Goal: Task Accomplishment & Management: Complete application form

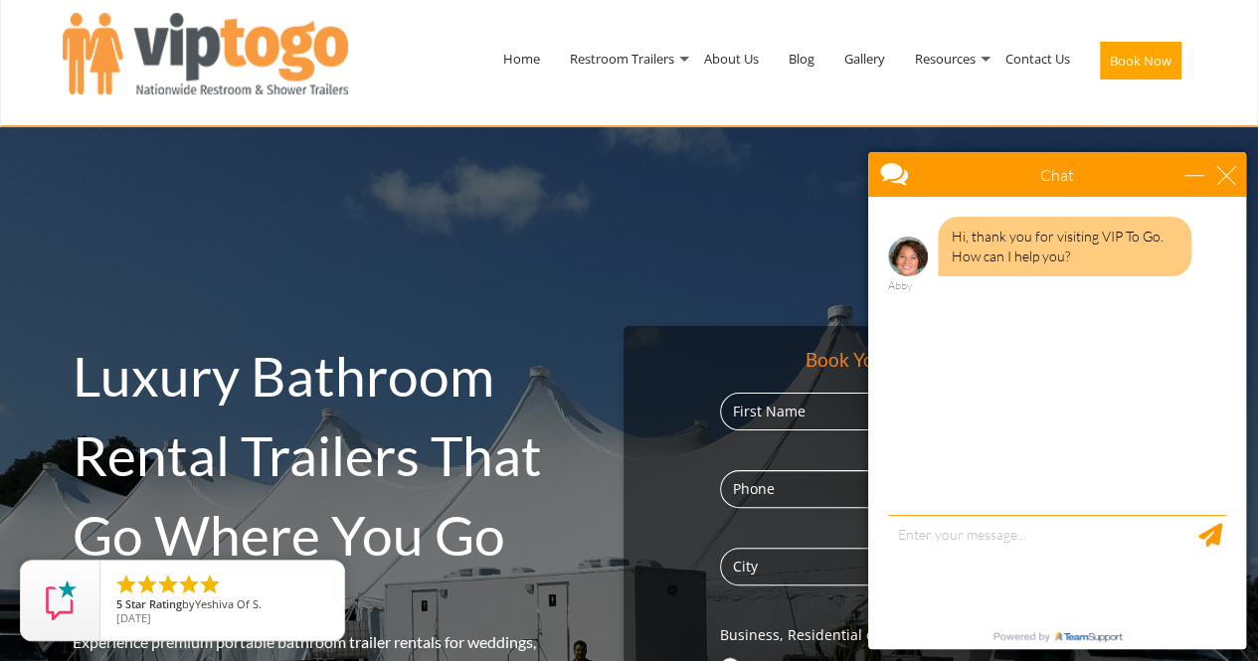
scroll to position [96, 0]
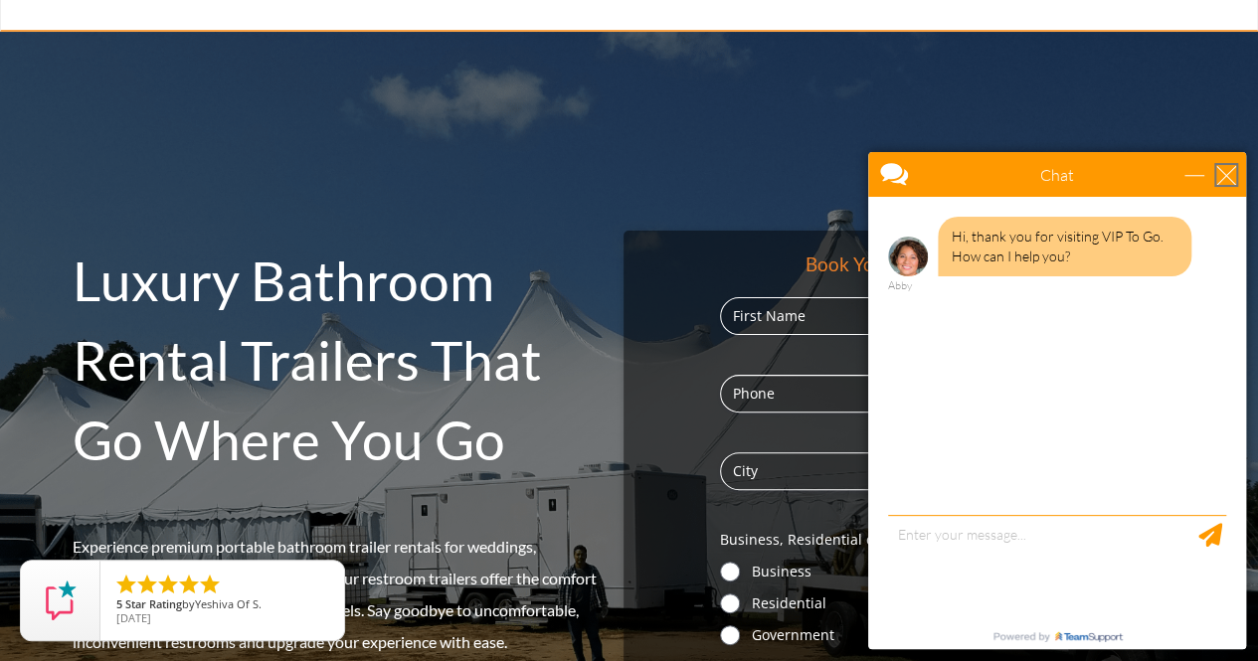
click at [1221, 170] on div "close" at bounding box center [1226, 175] width 20 height 20
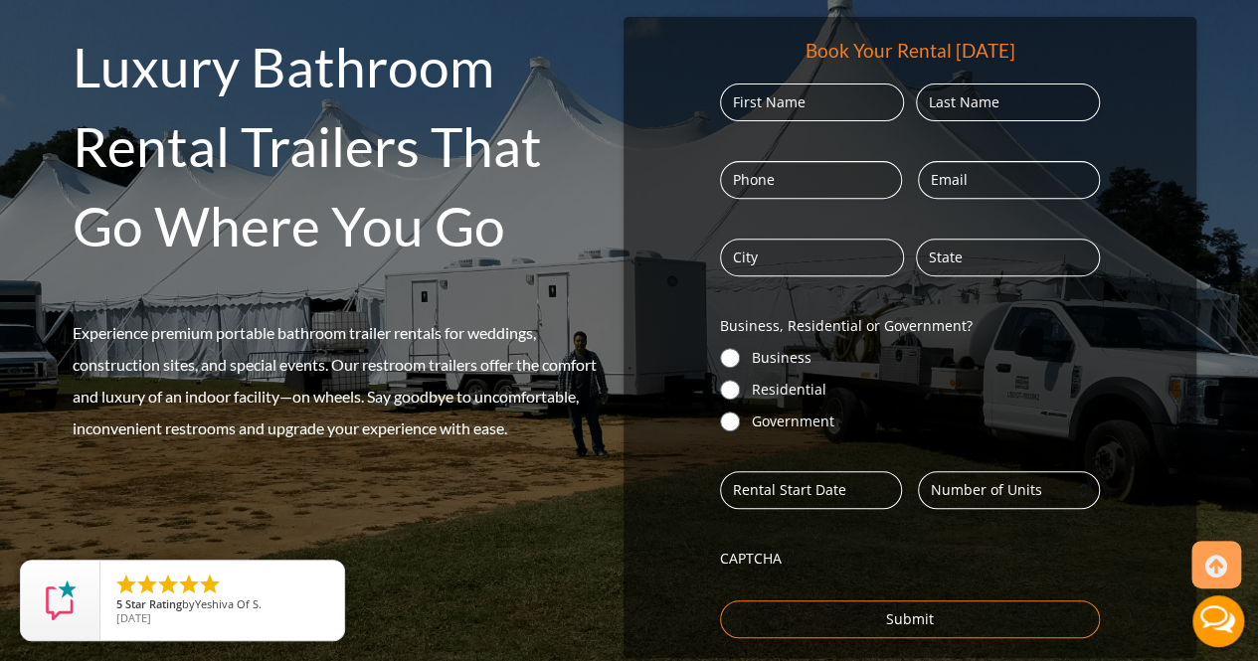
scroll to position [309, 0]
click at [728, 390] on input "Residential" at bounding box center [730, 391] width 20 height 20
radio input "true"
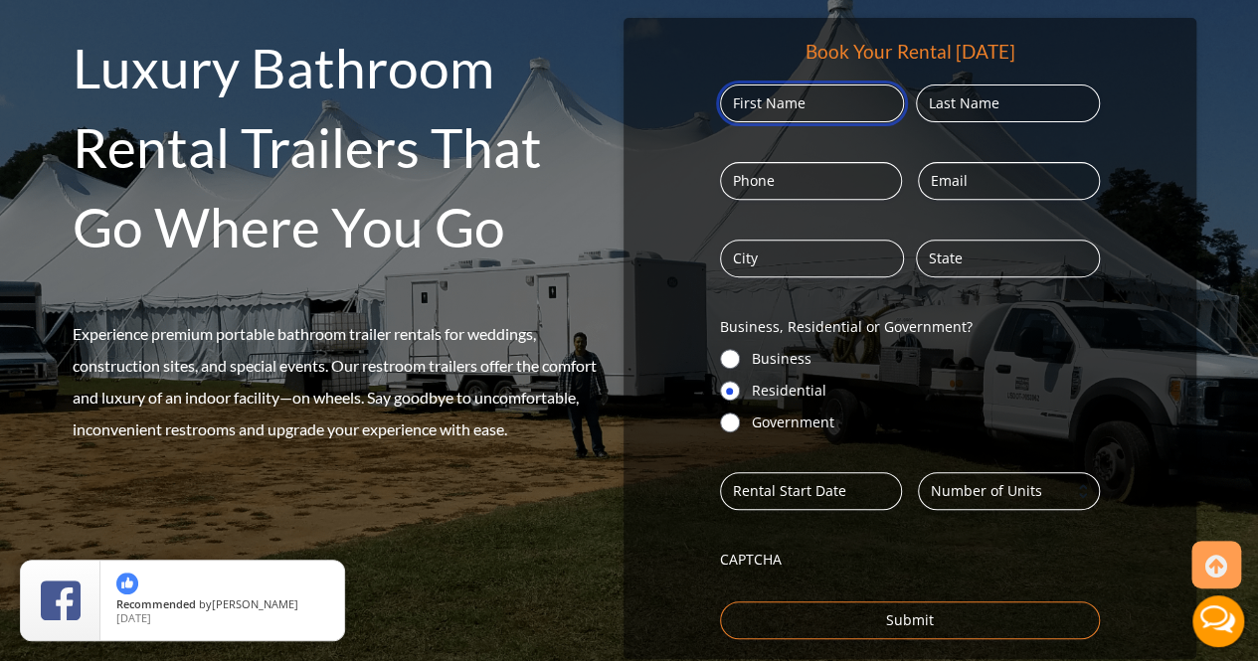
click at [824, 109] on input "First" at bounding box center [812, 104] width 184 height 38
type input "Tifito"
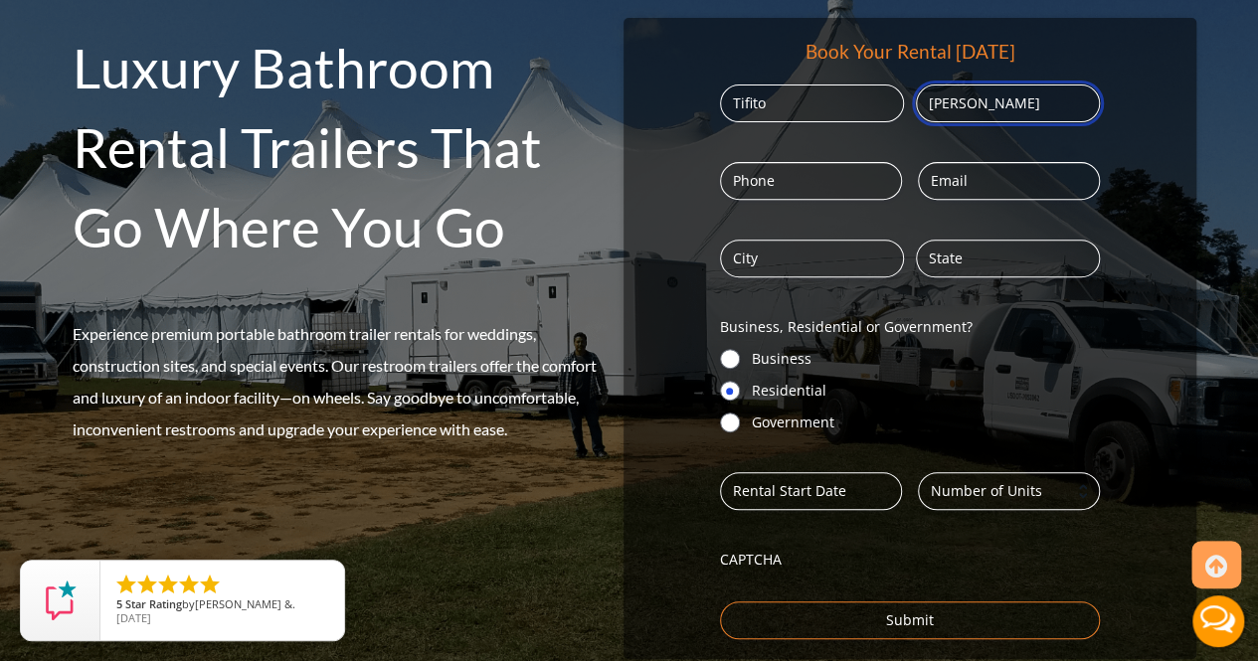
type input "[PERSON_NAME]"
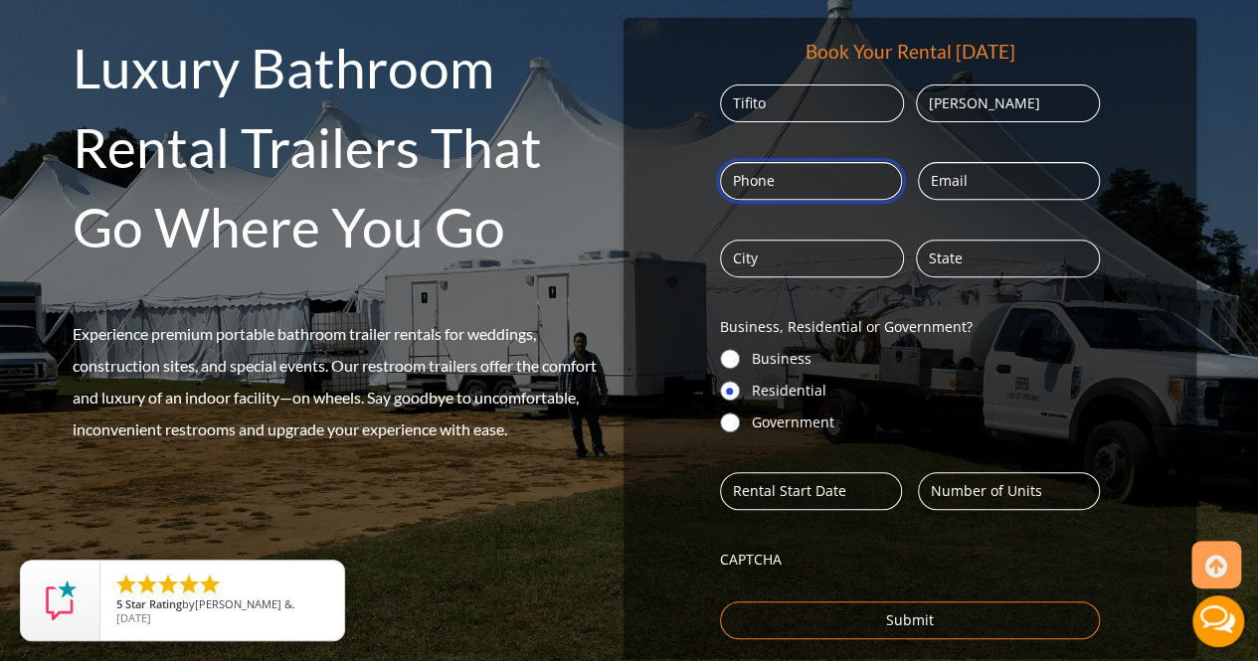
click at [812, 186] on input "Phone (Required)" at bounding box center [811, 181] width 182 height 38
type input "7862701617"
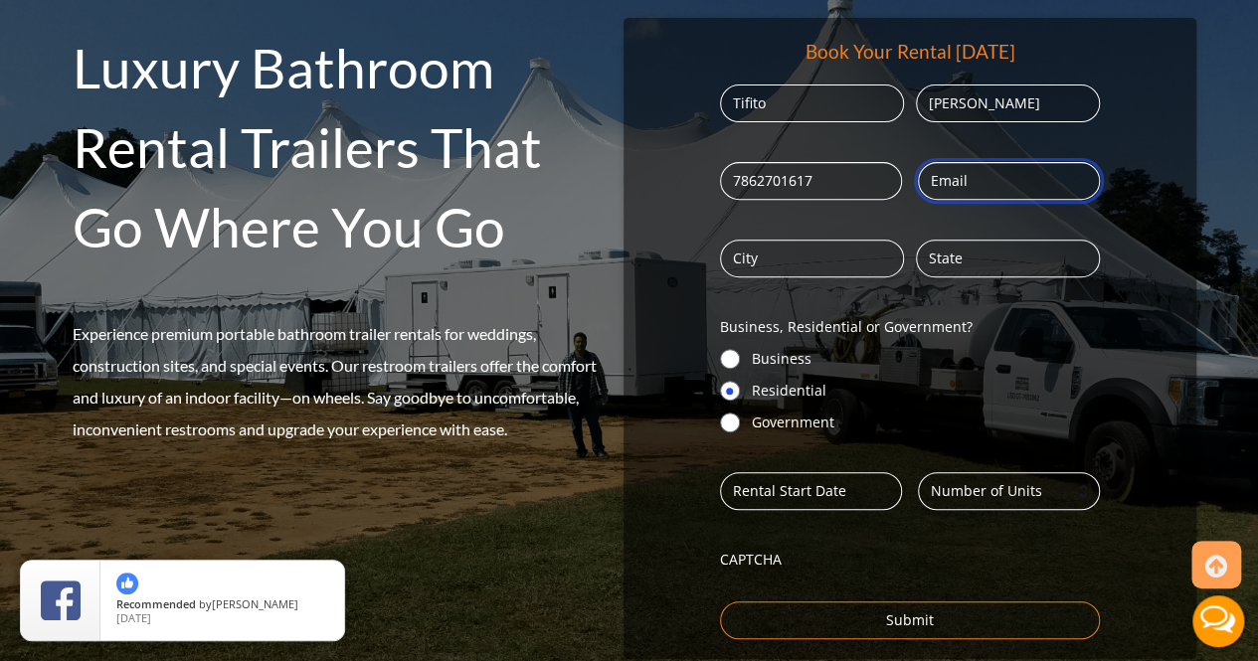
type input "[EMAIL_ADDRESS][DOMAIN_NAME]"
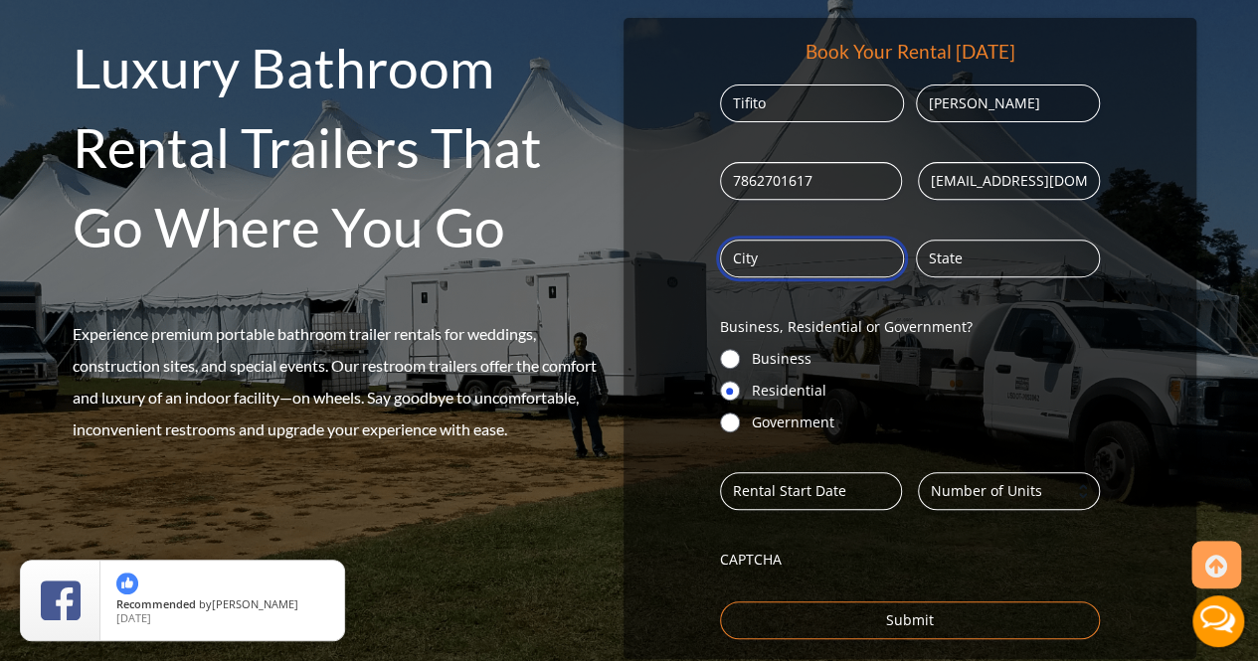
type input "[GEOGRAPHIC_DATA]"
type input "FL"
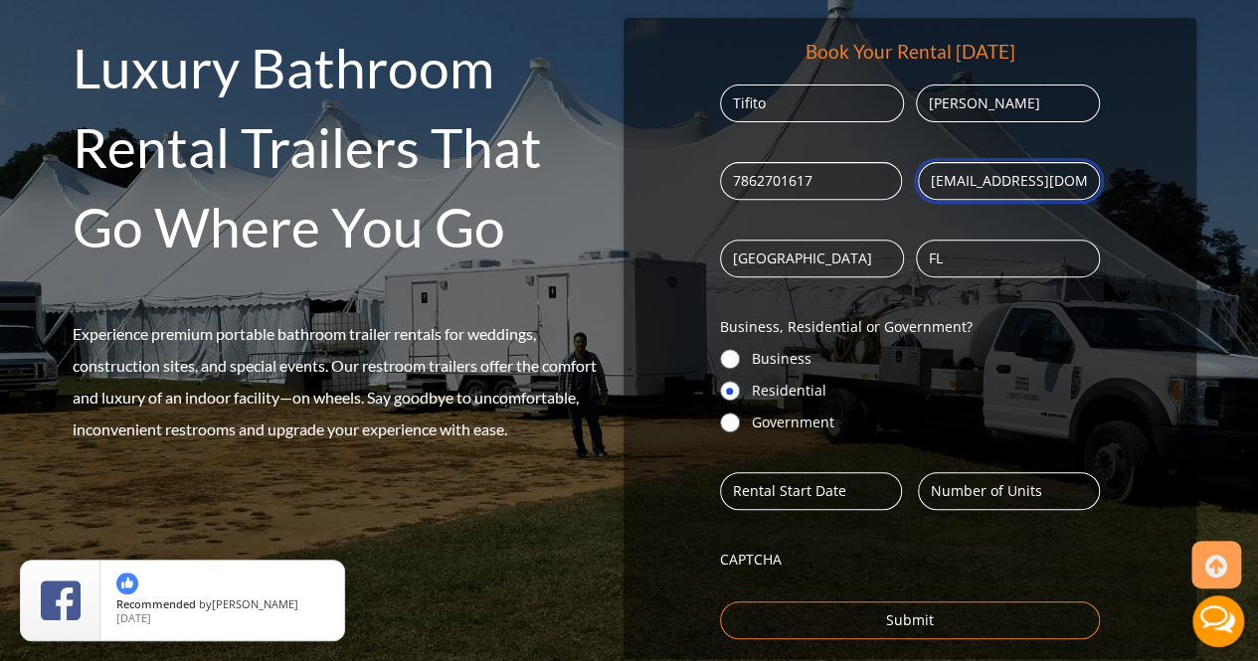
click at [967, 184] on input "[EMAIL_ADDRESS][DOMAIN_NAME]" at bounding box center [1009, 181] width 182 height 38
click at [1085, 181] on input "[EMAIL_ADDRESS][DOMAIN_NAME]" at bounding box center [1009, 181] width 182 height 38
type input "i"
type input "[EMAIL_ADDRESS][DOMAIN_NAME]"
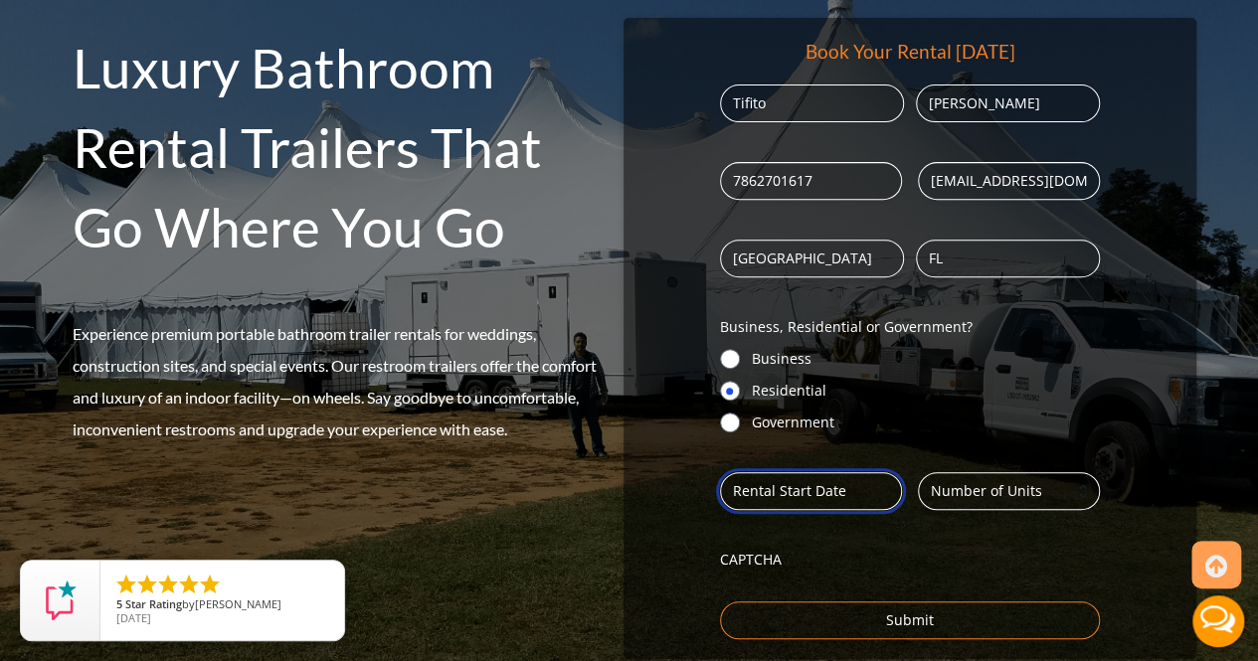
click at [782, 487] on input "Date (Required)" at bounding box center [811, 491] width 182 height 38
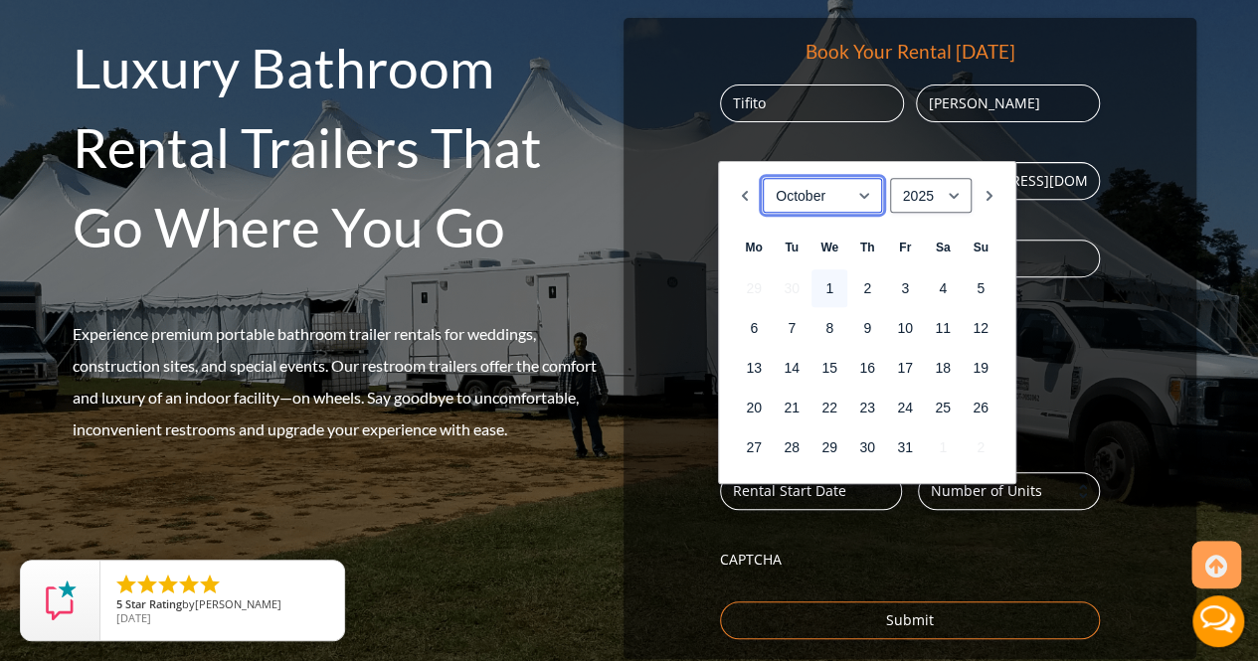
click at [865, 199] on select "January February March April May June July August September October November De…" at bounding box center [822, 195] width 119 height 35
click at [833, 442] on link "31" at bounding box center [830, 448] width 36 height 38
type input "[DATE]"
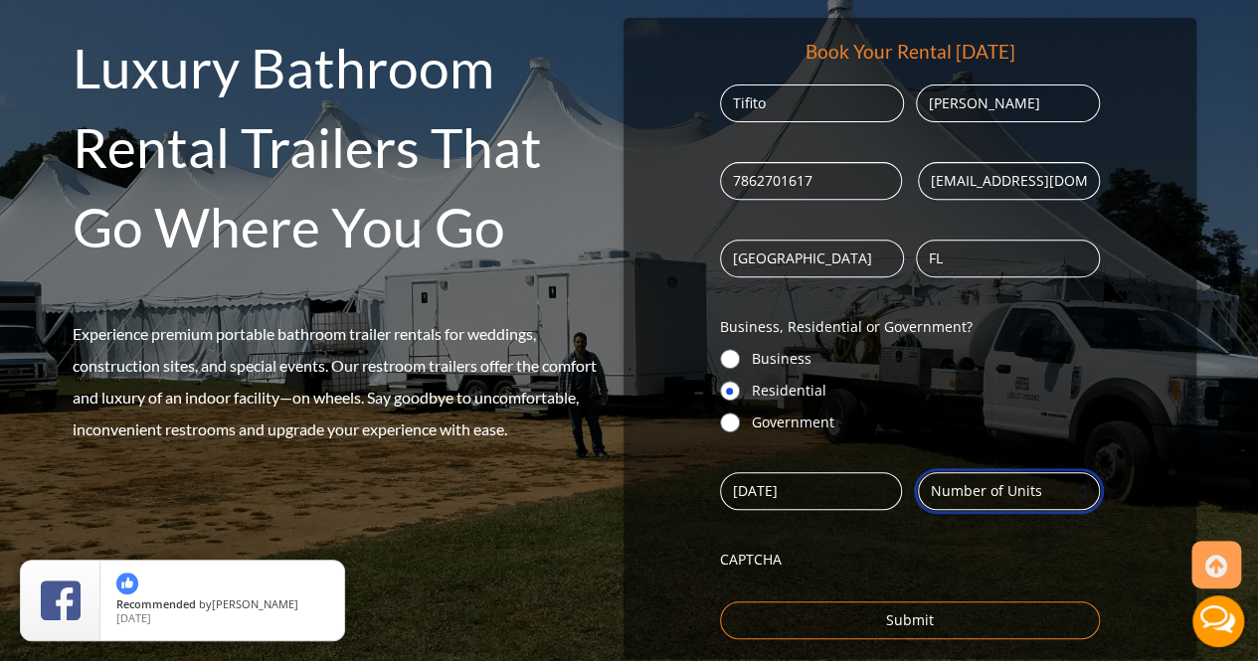
click at [986, 503] on input "Number (Required)" at bounding box center [1009, 491] width 182 height 38
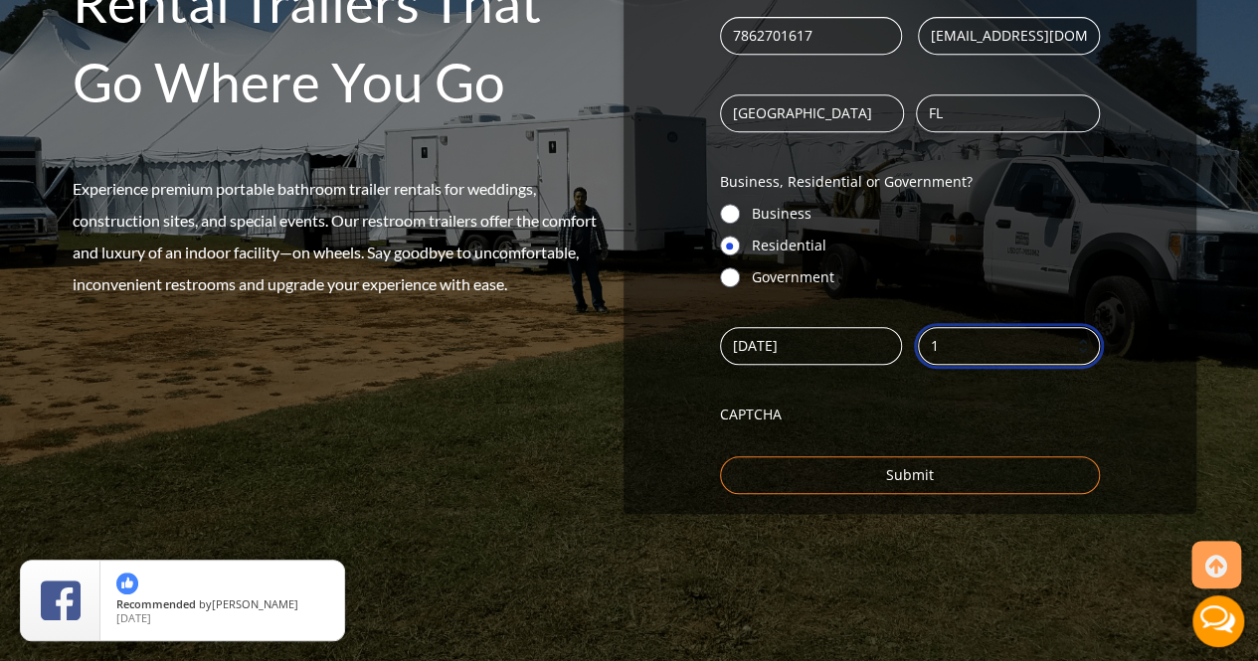
scroll to position [460, 0]
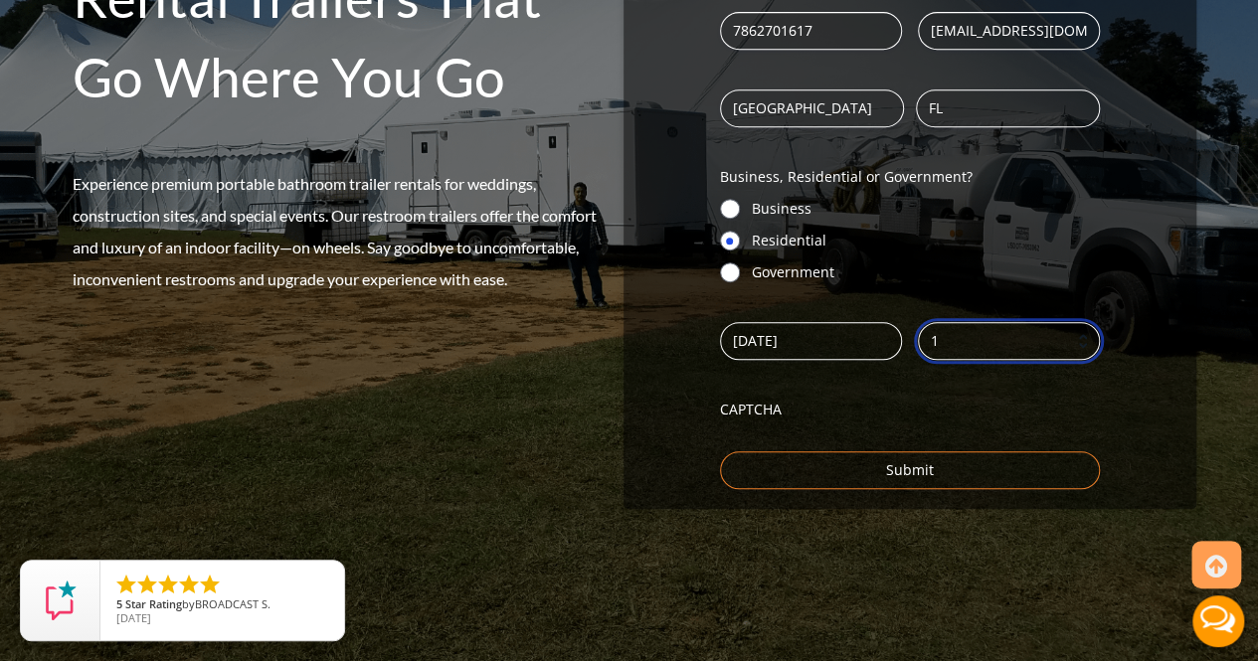
type input "1"
click at [776, 411] on label "CAPTCHA" at bounding box center [910, 410] width 380 height 20
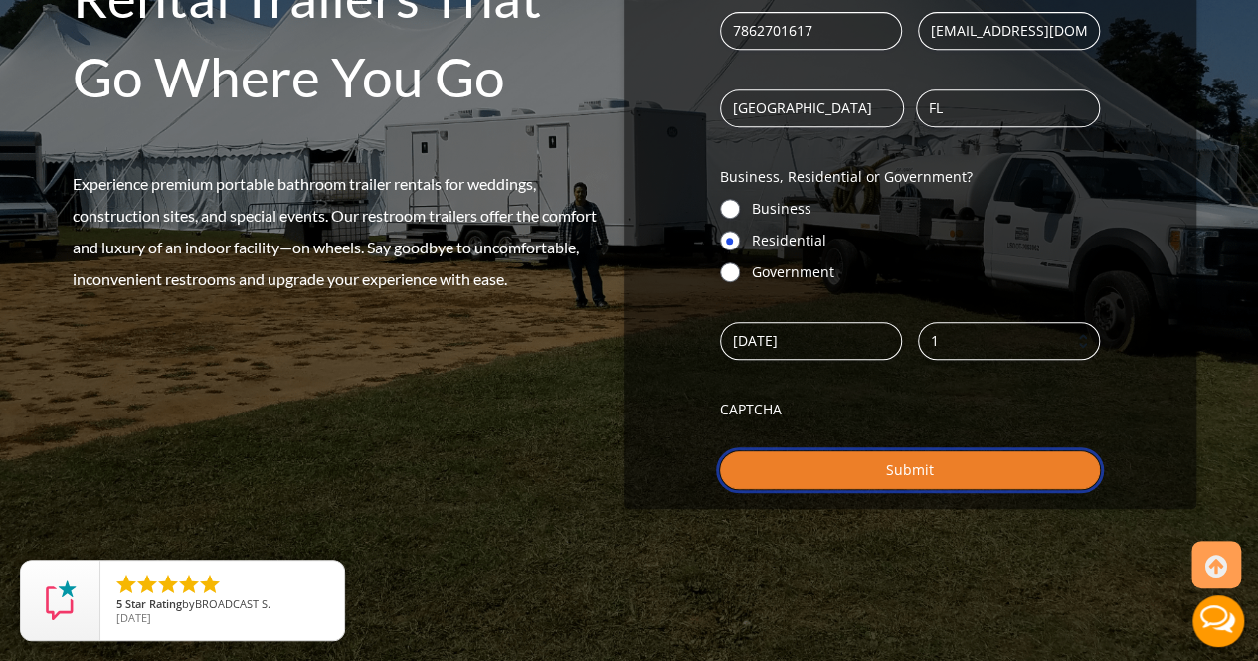
click at [929, 475] on input "Submit" at bounding box center [910, 471] width 380 height 38
